Goal: Navigation & Orientation: Find specific page/section

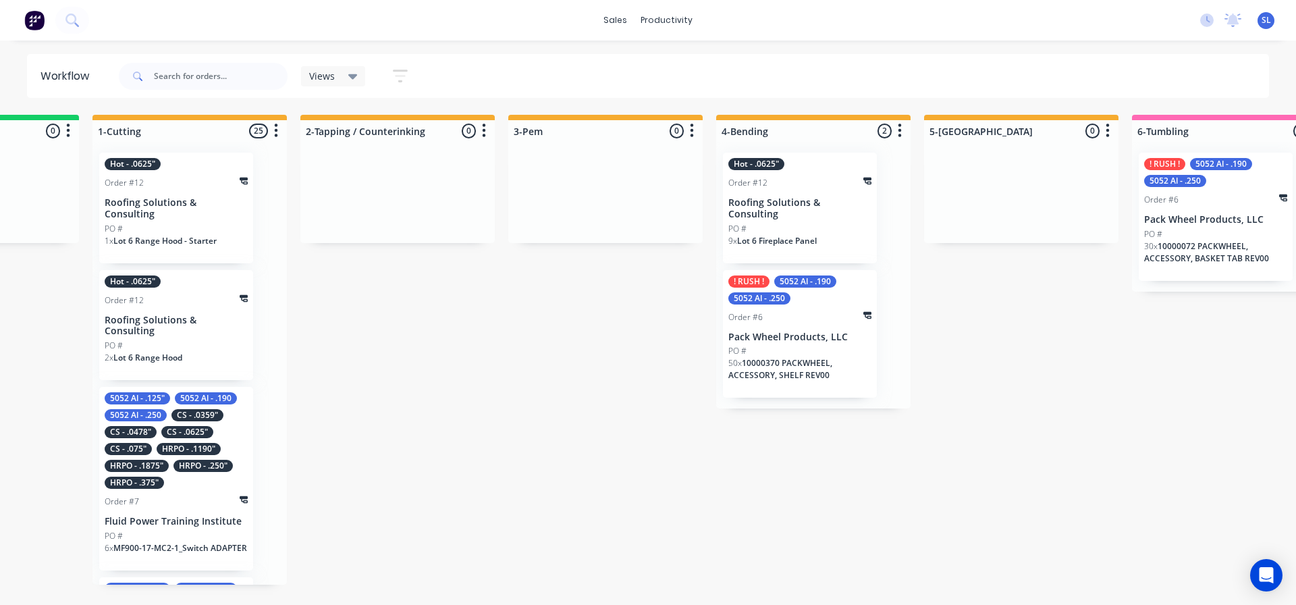
scroll to position [0, 968]
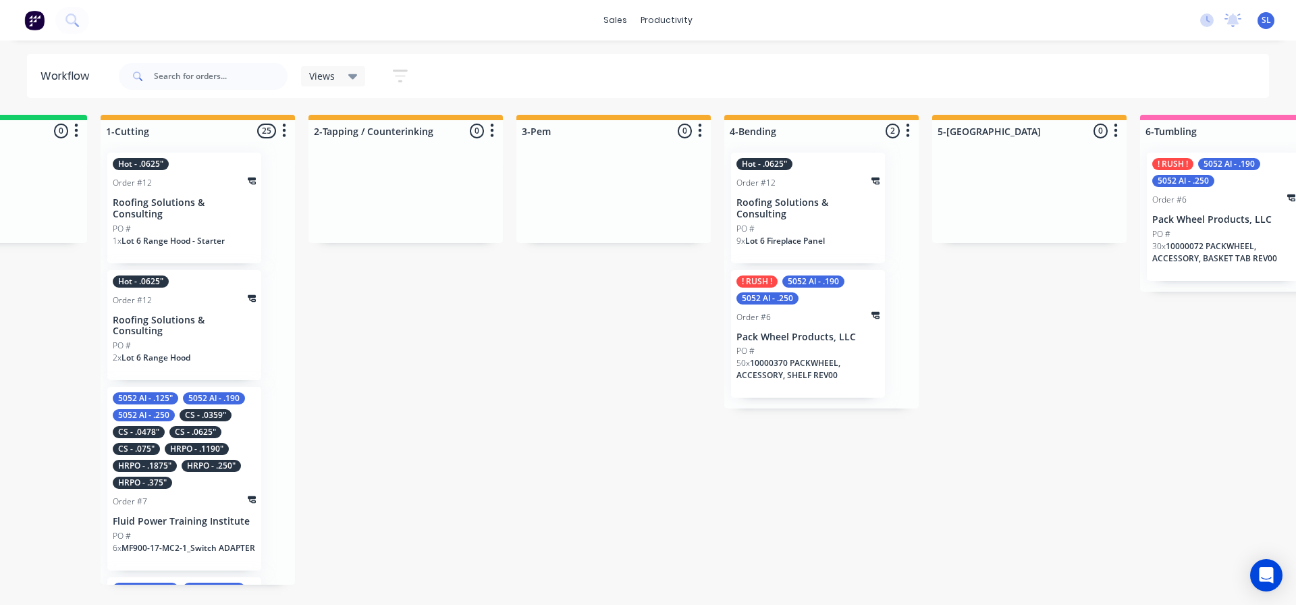
click at [848, 331] on p "Pack Wheel Products, LLC" at bounding box center [807, 336] width 143 height 11
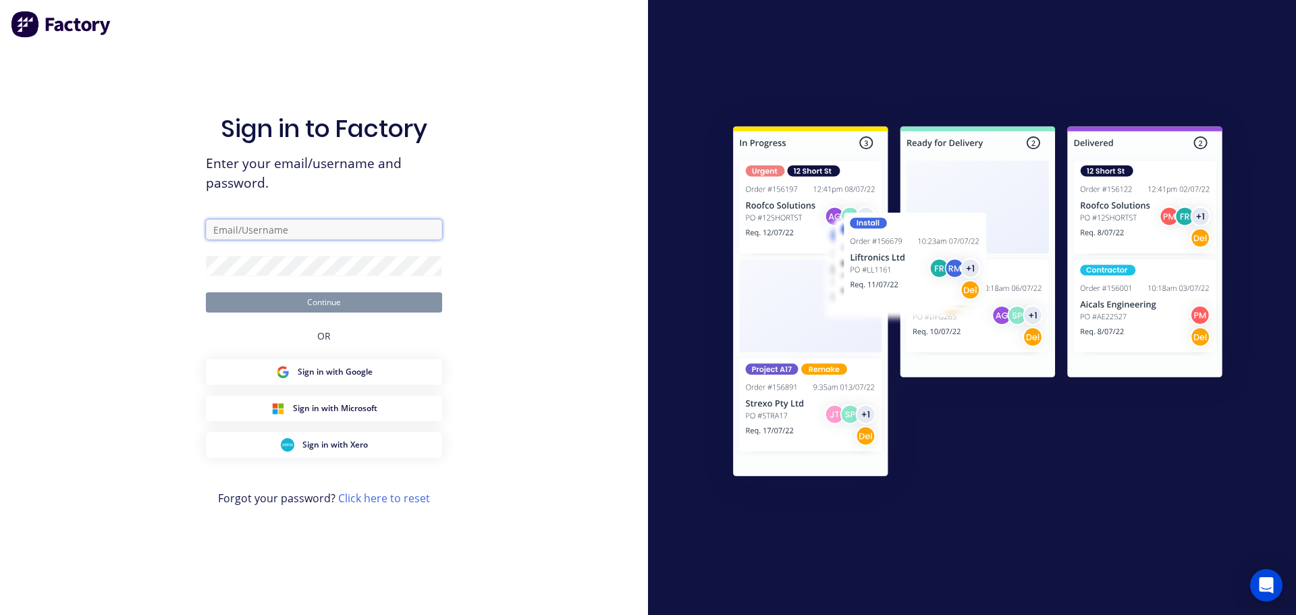
type input "[EMAIL_ADDRESS][DOMAIN_NAME]"
